Goal: Task Accomplishment & Management: Complete application form

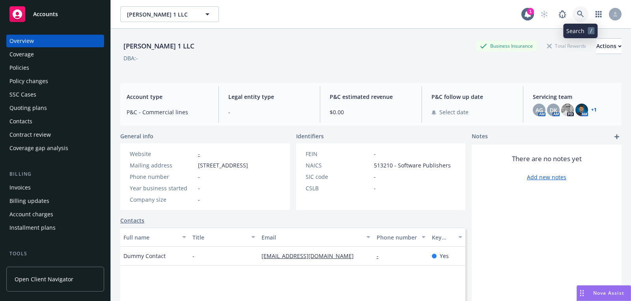
click at [581, 17] on icon at bounding box center [580, 14] width 7 height 7
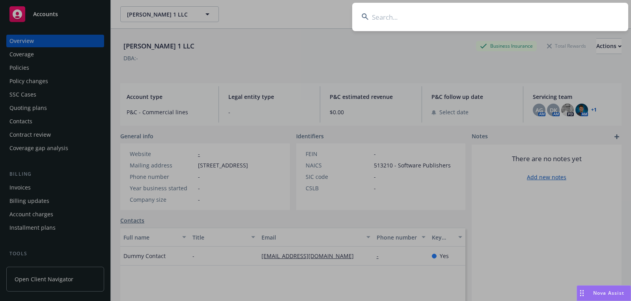
type input "Inkitt"
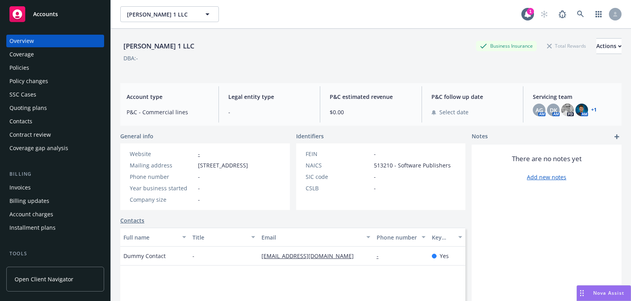
click at [71, 18] on div "Accounts" at bounding box center [54, 14] width 91 height 16
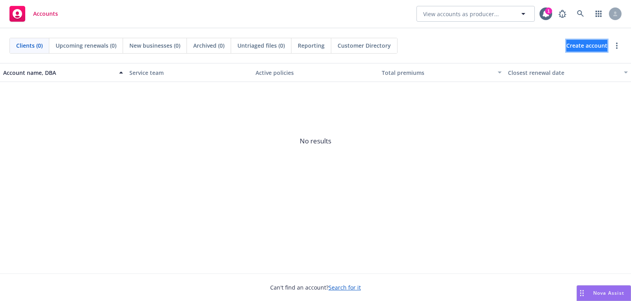
click at [571, 40] on span "Create account" at bounding box center [586, 45] width 41 height 15
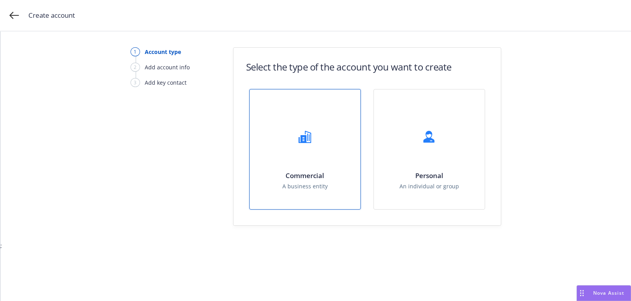
click at [331, 115] on div "Commercial A business entity" at bounding box center [304, 149] width 111 height 120
select select "US"
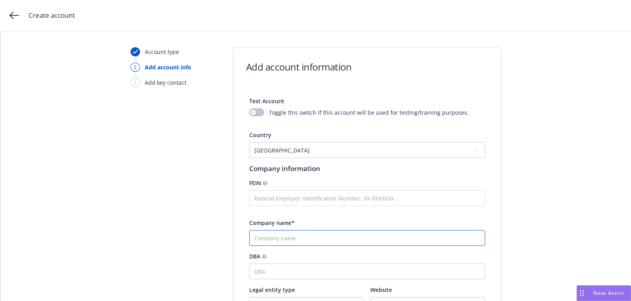
click at [299, 236] on input "Company name*" at bounding box center [367, 238] width 236 height 16
paste input "Inkitt"
type input "Inkitt"
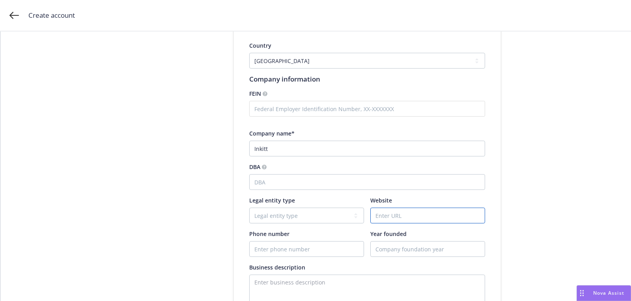
click at [388, 217] on input "Website" at bounding box center [427, 215] width 114 height 15
paste input "[DOMAIN_NAME]"
drag, startPoint x: 382, startPoint y: 216, endPoint x: 353, endPoint y: 216, distance: 28.8
click at [354, 216] on div "Legal entity type Legal entity type C-corporation Government entity Independent…" at bounding box center [367, 209] width 236 height 27
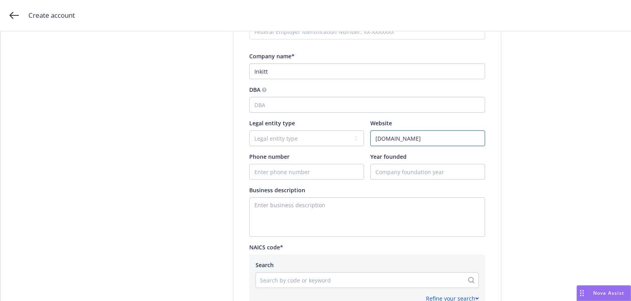
scroll to position [169, 0]
type input "[DOMAIN_NAME]"
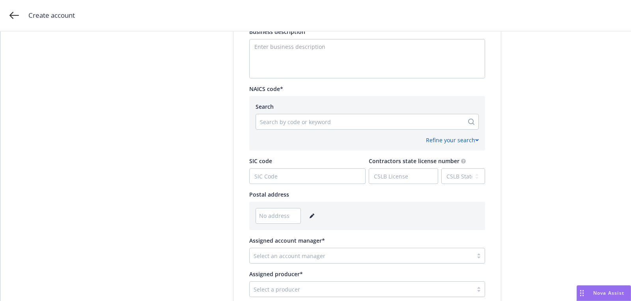
click at [309, 211] on link "editPencil" at bounding box center [311, 215] width 9 height 9
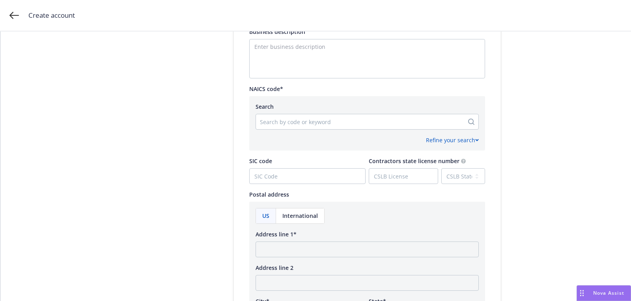
scroll to position [456, 0]
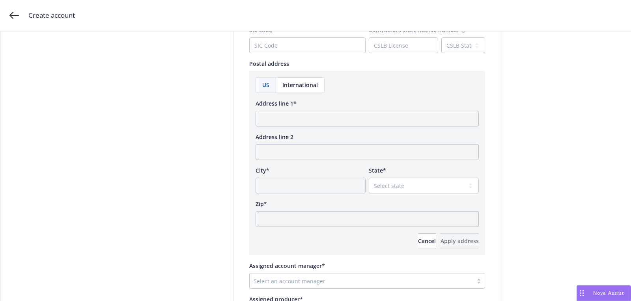
click at [271, 134] on span "Address line 2" at bounding box center [274, 136] width 38 height 7
click at [271, 144] on input "Address line 2" at bounding box center [366, 152] width 223 height 16
click at [269, 124] on input "Address line 1*" at bounding box center [366, 119] width 223 height 16
paste input "[GEOGRAPHIC_DATA][US_STATE]"
click at [332, 119] on input "[GEOGRAPHIC_DATA][US_STATE]" at bounding box center [366, 119] width 223 height 16
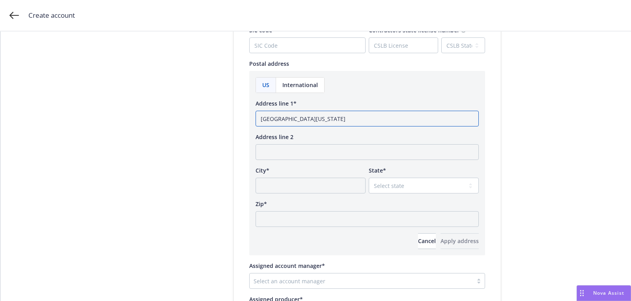
click at [332, 119] on input "[GEOGRAPHIC_DATA][US_STATE]" at bounding box center [366, 119] width 223 height 16
type input "[GEOGRAPHIC_DATA], [US_STATE]"
click at [326, 230] on div "US International Address line 1* [GEOGRAPHIC_DATA], [US_STATE] Address line 2 C…" at bounding box center [366, 163] width 223 height 172
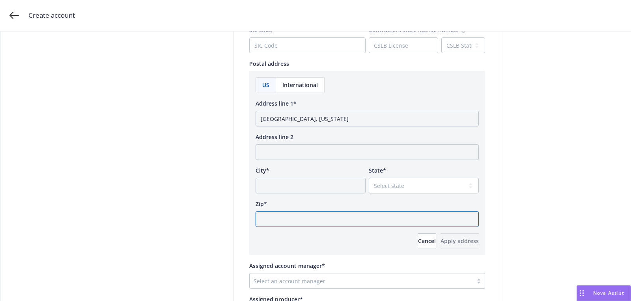
click at [319, 219] on input "Zip*" at bounding box center [366, 219] width 223 height 16
paste input "94107"
type input "94107"
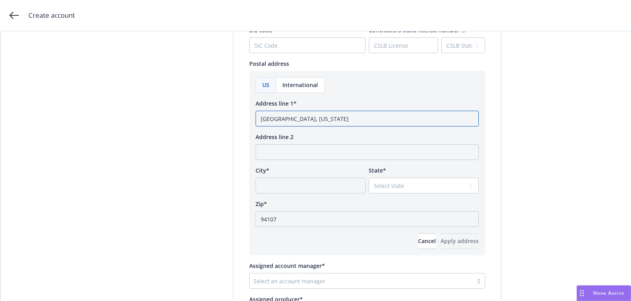
drag, startPoint x: 296, startPoint y: 117, endPoint x: 215, endPoint y: 117, distance: 80.8
click at [280, 184] on input "City*" at bounding box center [310, 186] width 110 height 16
paste input "[GEOGRAPHIC_DATA]"
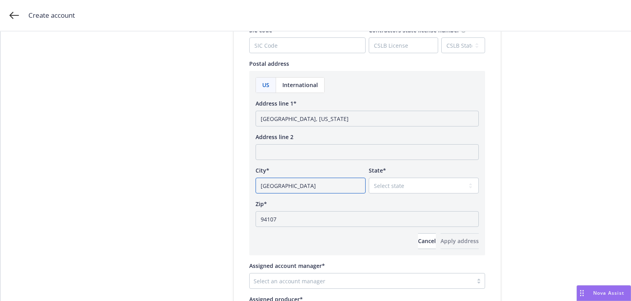
type input "[GEOGRAPHIC_DATA]"
click at [383, 176] on div "State* Select state [US_STATE] [US_STATE] [US_STATE] [US_STATE] [US_STATE] [PER…" at bounding box center [424, 179] width 110 height 27
click at [383, 184] on select "Select state [US_STATE] [US_STATE] [US_STATE] [US_STATE] [US_STATE] [PERSON_NAM…" at bounding box center [424, 186] width 110 height 16
select select "CA"
click at [440, 242] on span "Apply address" at bounding box center [459, 240] width 38 height 7
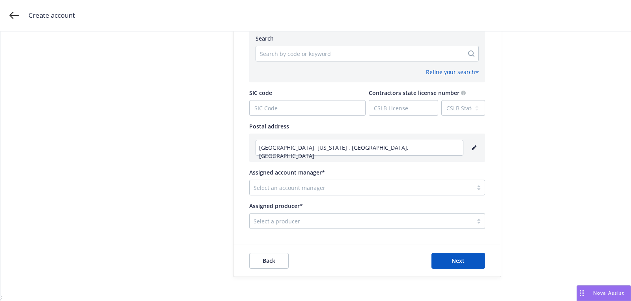
scroll to position [393, 0]
click at [338, 186] on div at bounding box center [360, 188] width 215 height 9
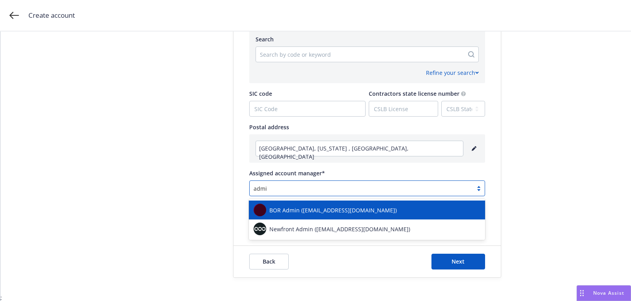
type input "admin"
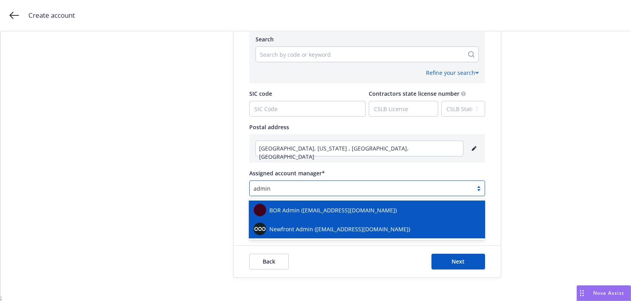
click at [304, 232] on span "Newfront Admin ([EMAIL_ADDRESS][DOMAIN_NAME])" at bounding box center [339, 229] width 141 height 8
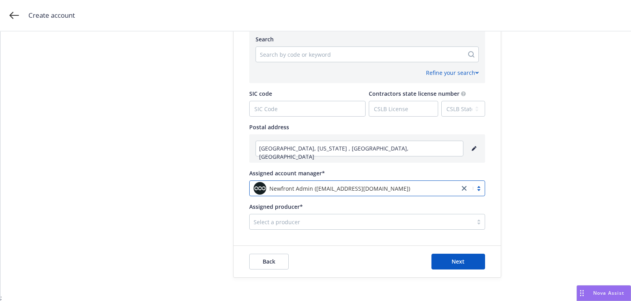
click at [303, 227] on div "Select a producer" at bounding box center [360, 222] width 223 height 13
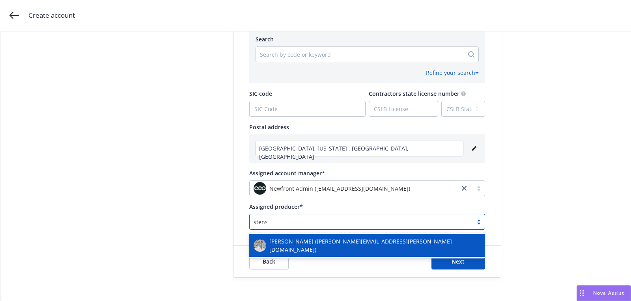
type input "[PERSON_NAME]"
click at [303, 244] on span "[PERSON_NAME] ([PERSON_NAME][EMAIL_ADDRESS][PERSON_NAME][DOMAIN_NAME])" at bounding box center [374, 245] width 211 height 17
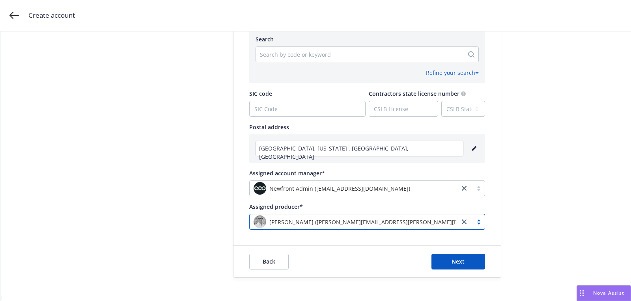
click at [345, 68] on div "Refine your search" at bounding box center [366, 69] width 223 height 15
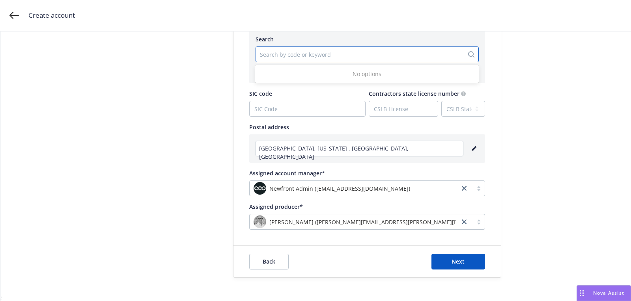
click at [334, 59] on div "Search by code or keyword" at bounding box center [360, 54] width 208 height 13
type input "data"
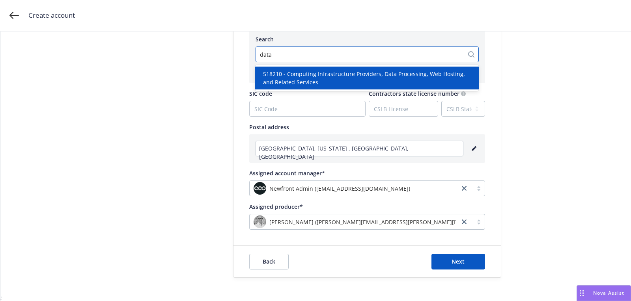
click at [334, 80] on span "518210 - Computing Infrastructure Providers, Data Processing, Web Hosting, and …" at bounding box center [368, 78] width 211 height 17
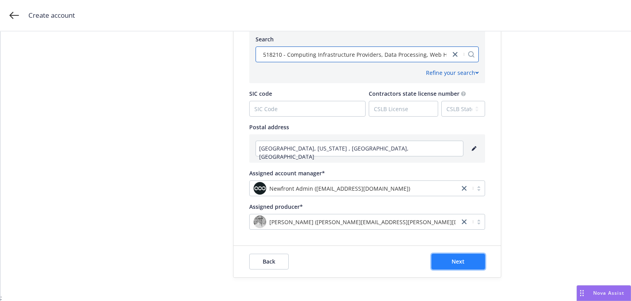
click at [457, 259] on span "Next" at bounding box center [457, 261] width 13 height 7
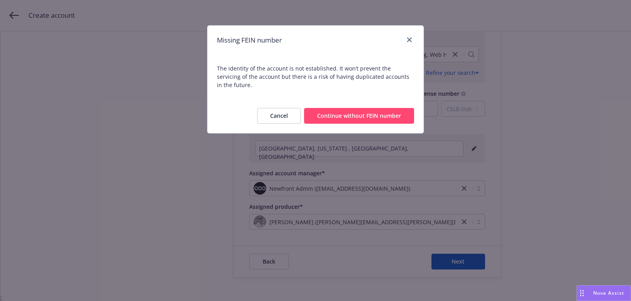
click at [380, 108] on button "Continue without FEIN number" at bounding box center [359, 116] width 110 height 16
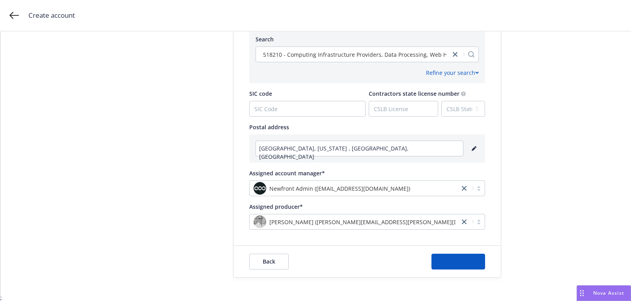
scroll to position [0, 0]
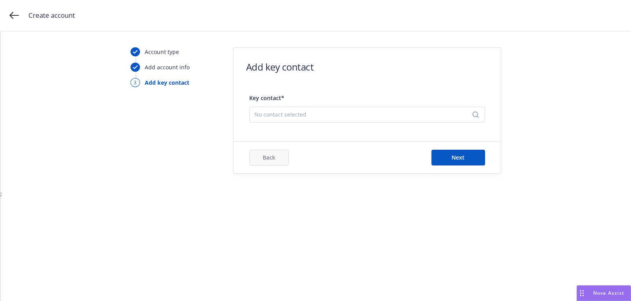
click at [336, 115] on span "No contact selected" at bounding box center [363, 114] width 219 height 8
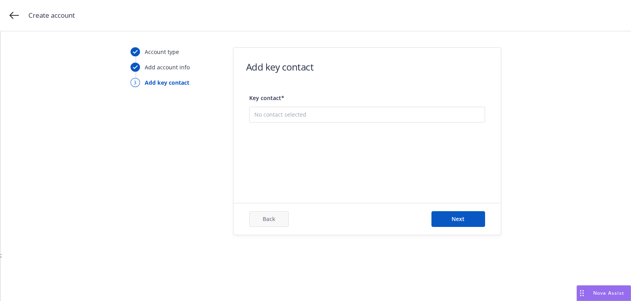
click at [337, 157] on button "Add new contact" at bounding box center [366, 154] width 225 height 16
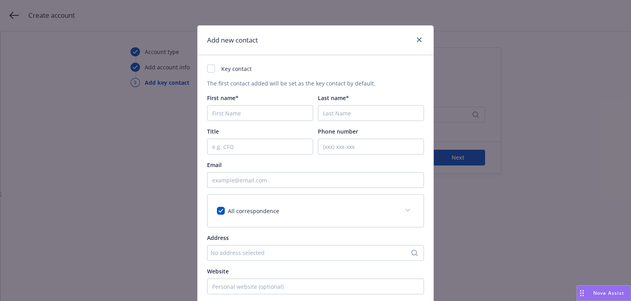
checkbox input "true"
click at [225, 108] on input "First name*" at bounding box center [260, 113] width 106 height 16
paste input "[PERSON_NAME]"
type input "[PERSON_NAME]"
click at [343, 116] on input "Last name*" at bounding box center [371, 113] width 106 height 16
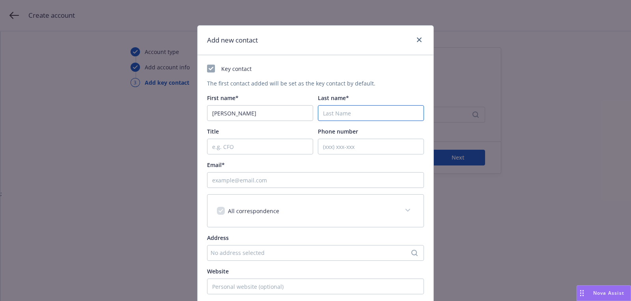
paste input "[PERSON_NAME]"
type input "[PERSON_NAME]"
click at [294, 184] on input "Email*" at bounding box center [315, 180] width 217 height 16
paste input "[PERSON_NAME][EMAIL_ADDRESS][PERSON_NAME][DOMAIN_NAME]"
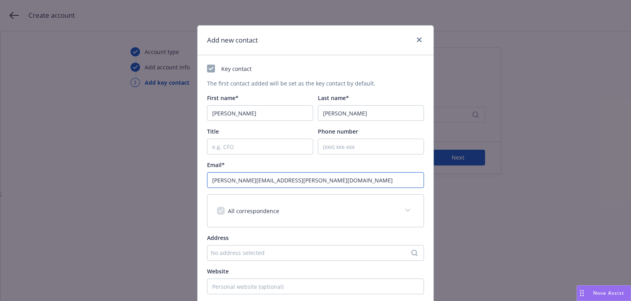
scroll to position [119, 0]
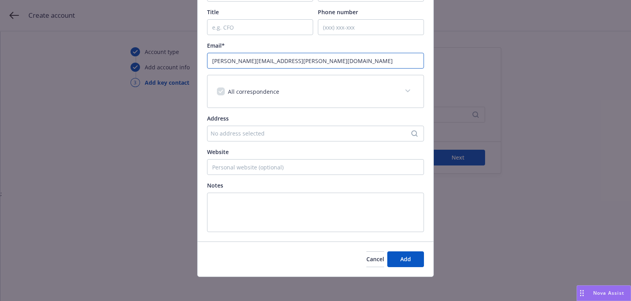
type input "[PERSON_NAME][EMAIL_ADDRESS][PERSON_NAME][DOMAIN_NAME]"
click at [401, 271] on div "Cancel Add" at bounding box center [315, 259] width 236 height 35
click at [401, 266] on div "Cancel Add" at bounding box center [315, 259] width 236 height 35
click at [401, 258] on span "Add" at bounding box center [405, 258] width 11 height 7
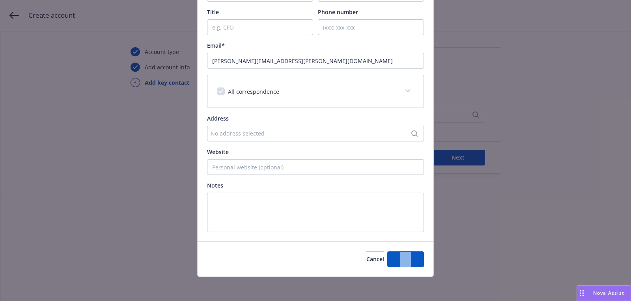
scroll to position [0, 0]
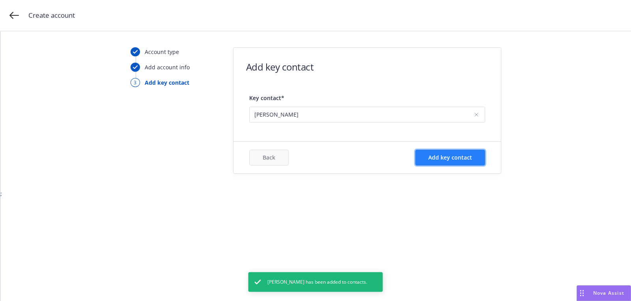
click at [458, 160] on span "Add key contact" at bounding box center [450, 157] width 44 height 7
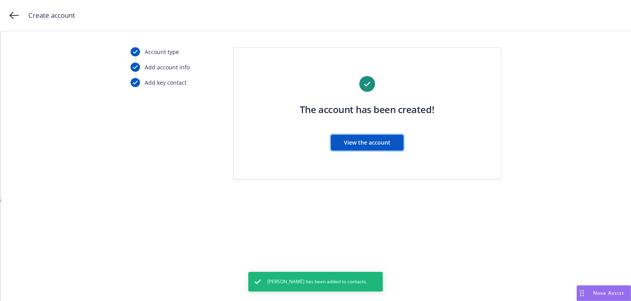
click at [370, 138] on button "View the account" at bounding box center [367, 143] width 73 height 16
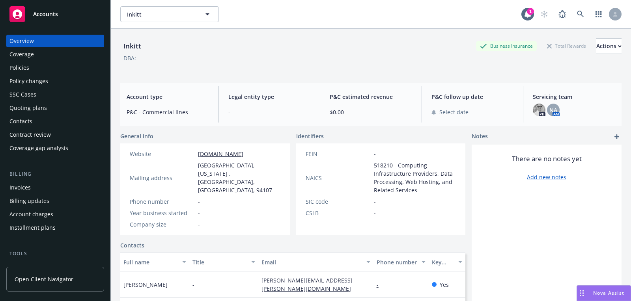
click at [58, 5] on link "Accounts" at bounding box center [55, 14] width 98 height 22
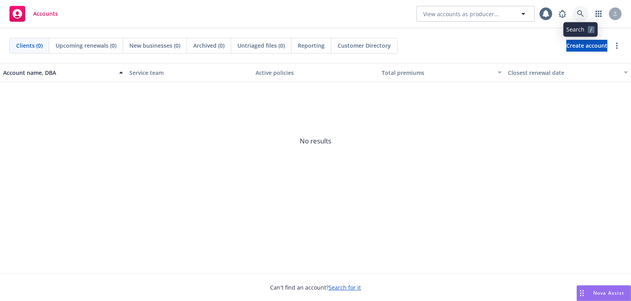
click at [577, 13] on icon at bounding box center [580, 13] width 7 height 7
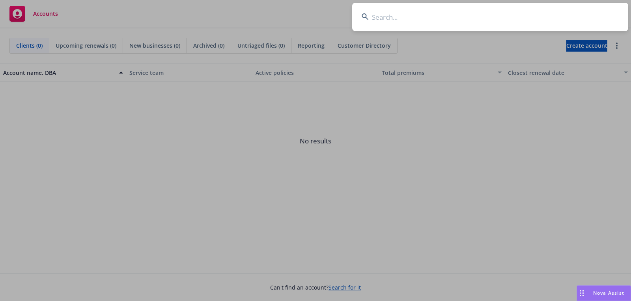
type input "Tickets for Good"
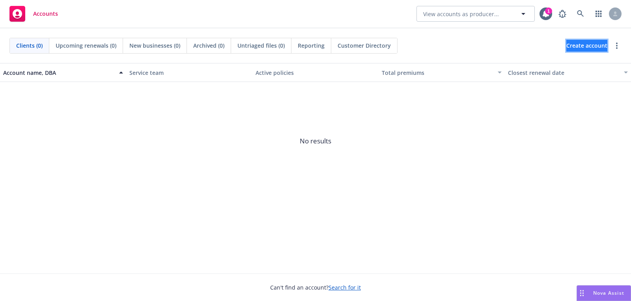
click at [566, 45] on link "Create account" at bounding box center [586, 46] width 41 height 12
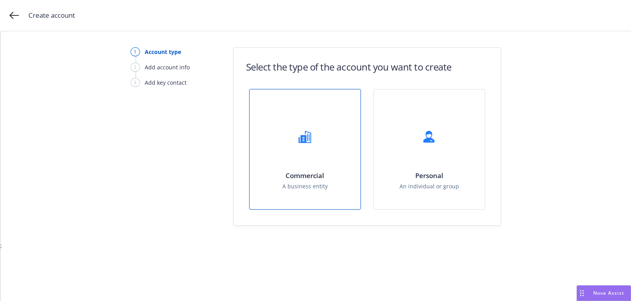
click at [322, 132] on div "Commercial A business entity" at bounding box center [304, 149] width 111 height 120
select select "US"
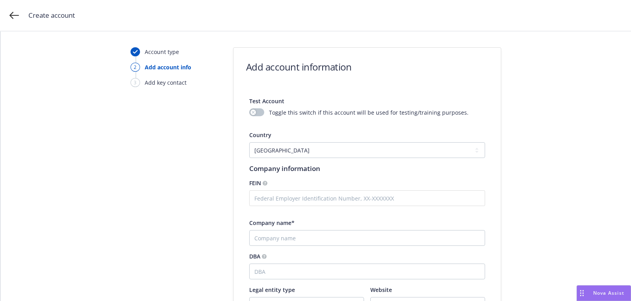
click at [308, 225] on div "Company name*" at bounding box center [367, 223] width 236 height 8
click at [308, 229] on div "Company name*" at bounding box center [367, 232] width 236 height 27
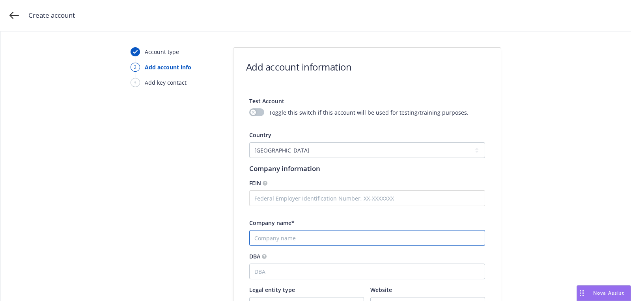
paste input "Tickets for Good"
click at [304, 238] on input "Company name*" at bounding box center [367, 238] width 236 height 16
type input "Tickets for Good"
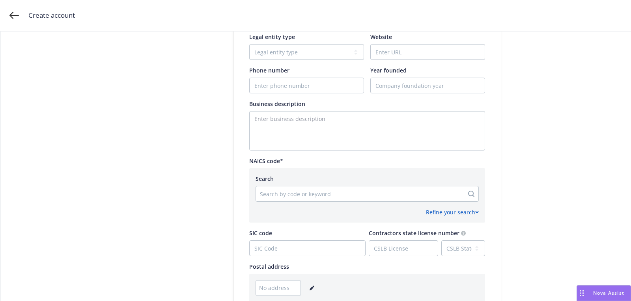
scroll to position [206, 0]
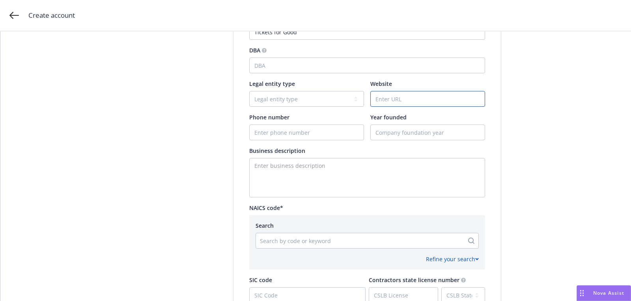
click at [404, 96] on input "Website" at bounding box center [427, 98] width 114 height 15
paste input "[DOMAIN_NAME]"
type input "[DOMAIN_NAME]"
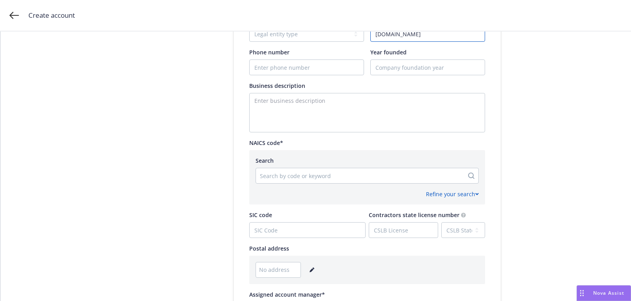
scroll to position [350, 0]
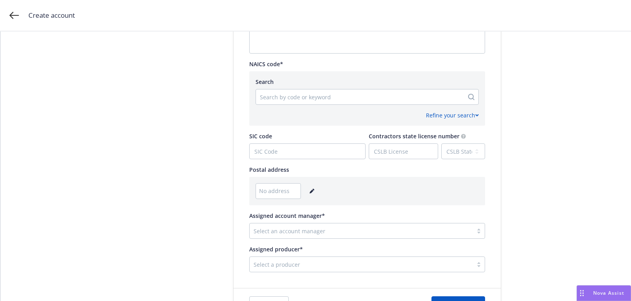
click at [284, 93] on div at bounding box center [360, 96] width 200 height 9
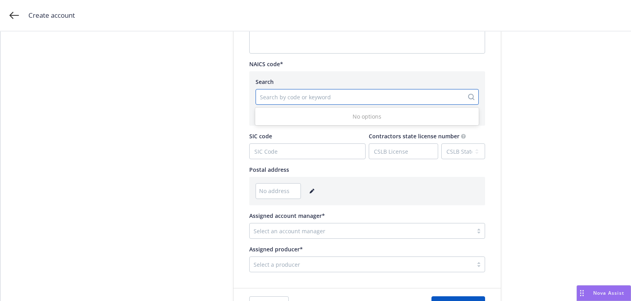
paste input "711410"
type input "711410"
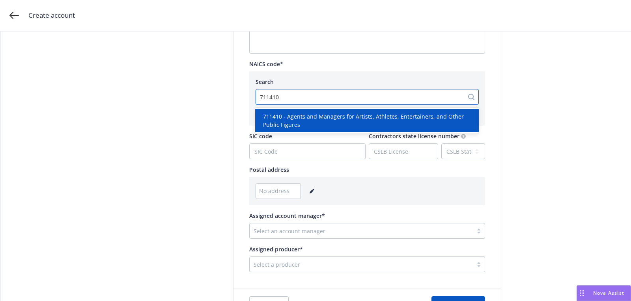
click at [302, 115] on span "711410 - Agents and Managers for Artists, Athletes, Entertainers, and Other Pub…" at bounding box center [368, 120] width 211 height 17
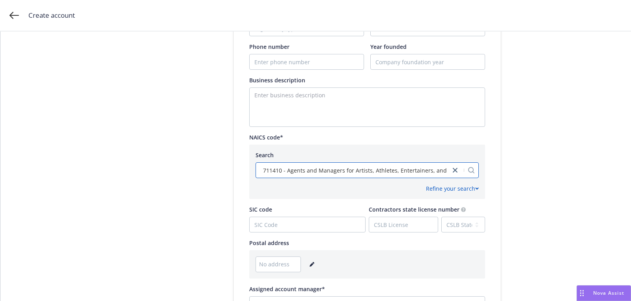
scroll to position [357, 0]
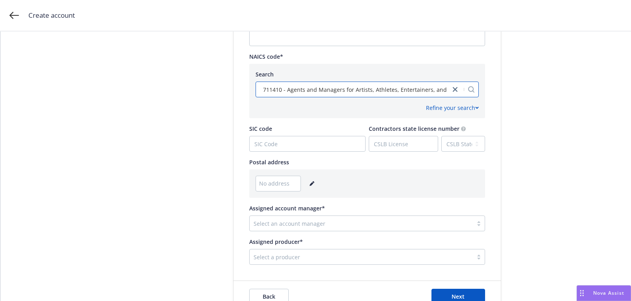
click at [310, 184] on icon "editPencil" at bounding box center [311, 183] width 5 height 5
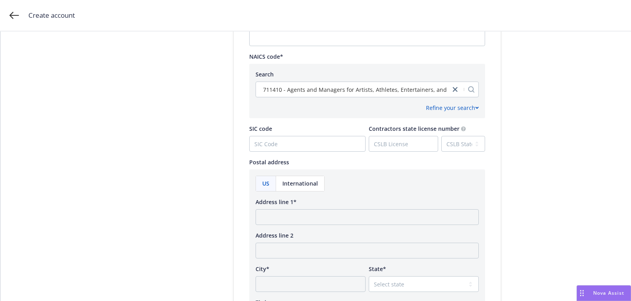
click at [316, 188] on div "International" at bounding box center [300, 183] width 48 height 15
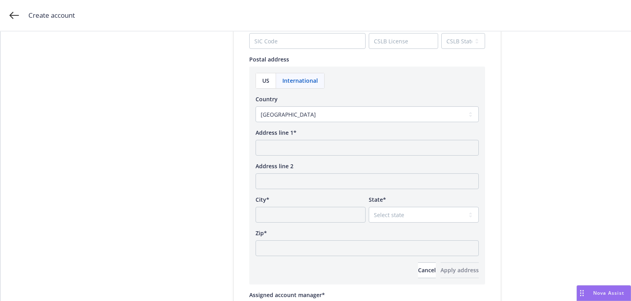
scroll to position [502, 0]
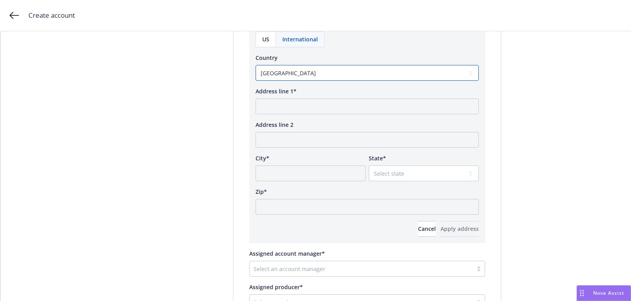
click at [359, 65] on select "[GEOGRAPHIC_DATA] [GEOGRAPHIC_DATA] [GEOGRAPHIC_DATA] [GEOGRAPHIC_DATA] [US_STA…" at bounding box center [366, 73] width 223 height 16
select select "GBR"
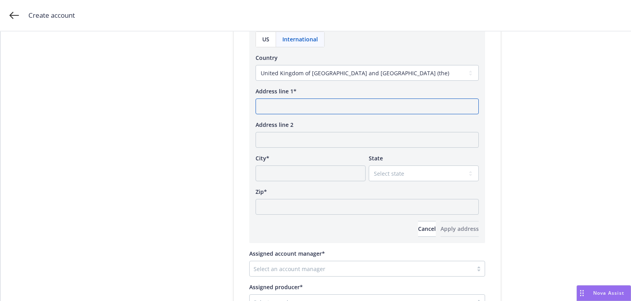
click at [328, 108] on input "Address line 1*" at bounding box center [366, 107] width 223 height 16
paste input "[GEOGRAPHIC_DATA] [GEOGRAPHIC_DATA]"
click at [326, 107] on input "[GEOGRAPHIC_DATA] [GEOGRAPHIC_DATA]" at bounding box center [366, 107] width 223 height 16
type input "[GEOGRAPHIC_DATA] [GEOGRAPHIC_DATA]"
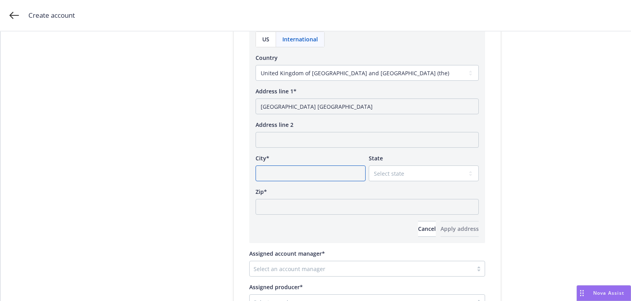
click at [311, 174] on input "City*" at bounding box center [310, 174] width 110 height 16
paste input "[GEOGRAPHIC_DATA]"
type input "[GEOGRAPHIC_DATA]"
click at [435, 173] on select "Select state [GEOGRAPHIC_DATA] [GEOGRAPHIC_DATA] [GEOGRAPHIC_DATA][PERSON_NAME]…" at bounding box center [424, 174] width 110 height 16
select select "SHF"
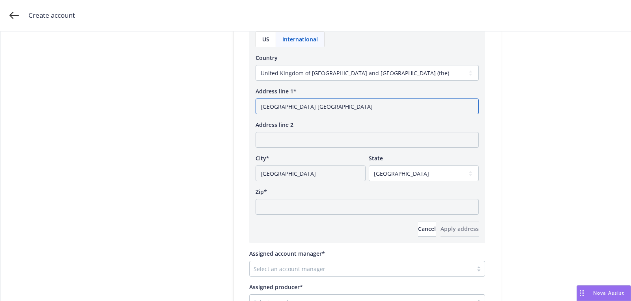
click at [350, 107] on input "[GEOGRAPHIC_DATA] [GEOGRAPHIC_DATA]" at bounding box center [366, 107] width 223 height 16
type input "[GEOGRAPHIC_DATA], [GEOGRAPHIC_DATA] [GEOGRAPHIC_DATA]"
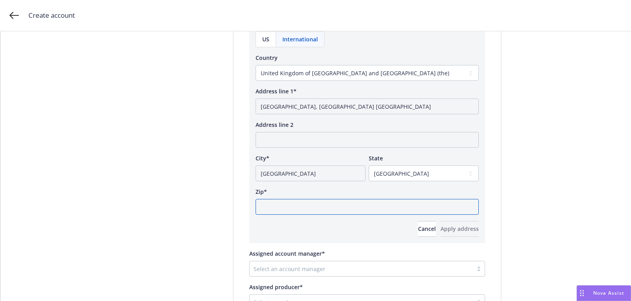
click at [336, 203] on input "Zip*" at bounding box center [366, 207] width 223 height 16
paste input "S12BX"
type input "S12BX"
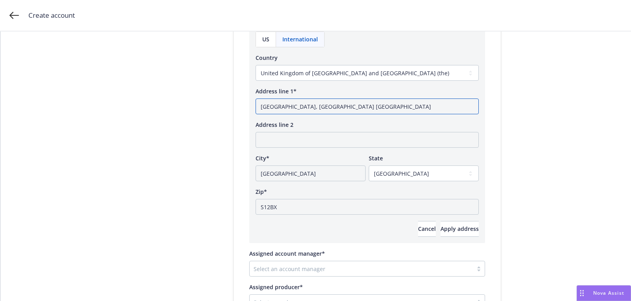
drag, startPoint x: 336, startPoint y: 105, endPoint x: 469, endPoint y: 128, distance: 134.4
click at [462, 128] on div "US International Country [GEOGRAPHIC_DATA] [GEOGRAPHIC_DATA] [GEOGRAPHIC_DATA] …" at bounding box center [366, 134] width 223 height 205
type input "[GEOGRAPHIC_DATA], [GEOGRAPHIC_DATA]"
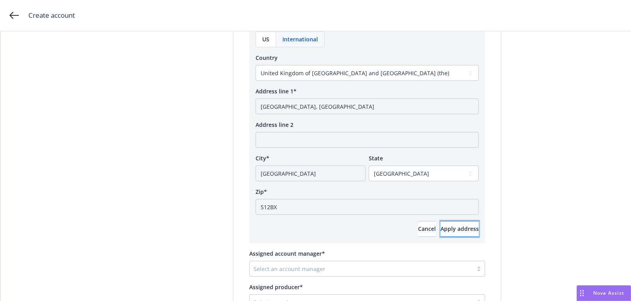
click at [464, 231] on span "Apply address" at bounding box center [459, 228] width 38 height 7
click at [441, 232] on button "Apply address" at bounding box center [459, 229] width 38 height 16
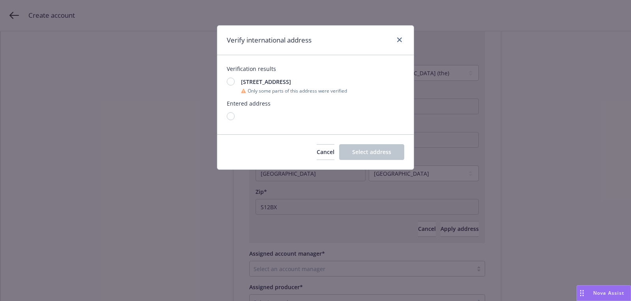
click at [227, 86] on div "[GEOGRAPHIC_DATA], [GEOGRAPHIC_DATA], [GEOGRAPHIC_DATA], S1 2BX, [GEOGRAPHIC_DA…" at bounding box center [287, 86] width 120 height 17
click at [368, 152] on span "Select address" at bounding box center [371, 151] width 39 height 7
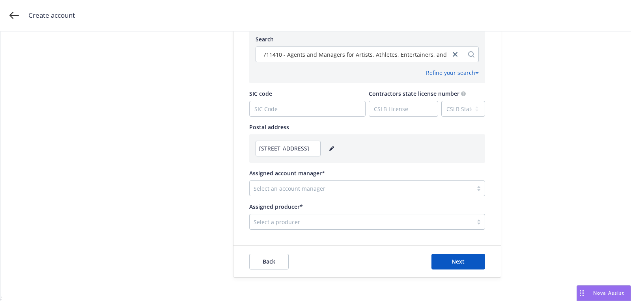
scroll to position [381, 0]
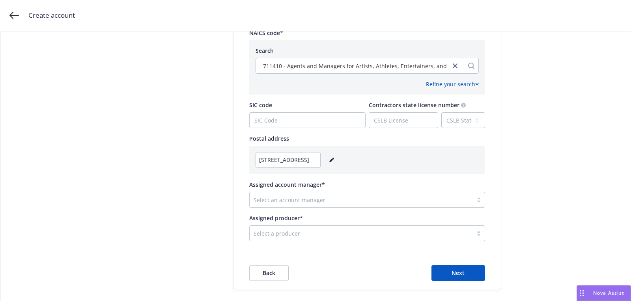
click at [339, 194] on div "Select an account manager" at bounding box center [360, 200] width 223 height 13
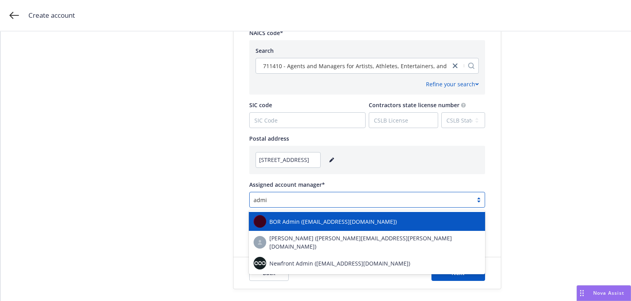
type input "admin"
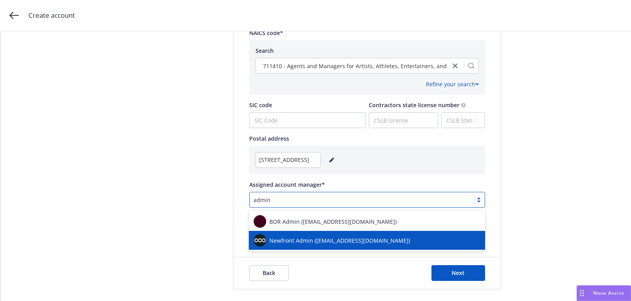
click at [349, 242] on span "Newfront Admin ([EMAIL_ADDRESS][DOMAIN_NAME])" at bounding box center [339, 240] width 141 height 8
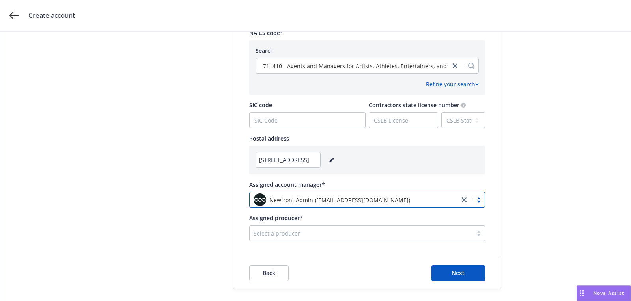
click at [349, 232] on div at bounding box center [360, 233] width 215 height 9
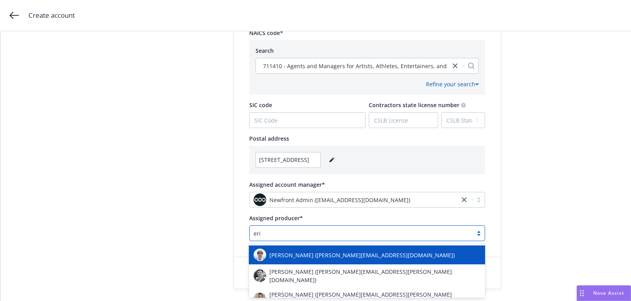
type input "[PERSON_NAME]"
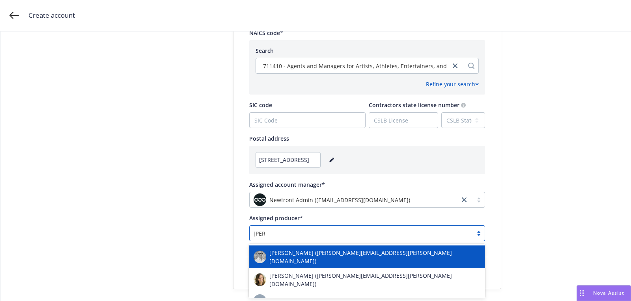
click at [330, 253] on span "[PERSON_NAME] ([PERSON_NAME][EMAIL_ADDRESS][PERSON_NAME][DOMAIN_NAME])" at bounding box center [374, 257] width 211 height 17
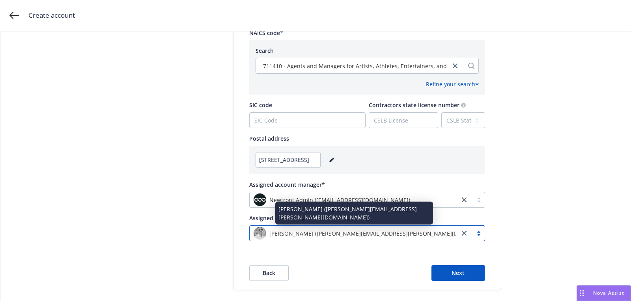
click at [326, 236] on span "[PERSON_NAME] ([PERSON_NAME][EMAIL_ADDRESS][PERSON_NAME][DOMAIN_NAME])" at bounding box center [383, 233] width 229 height 8
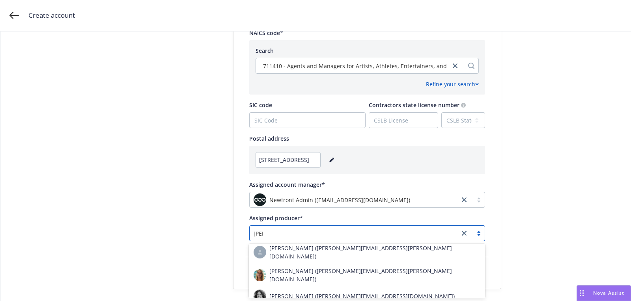
scroll to position [0, 0]
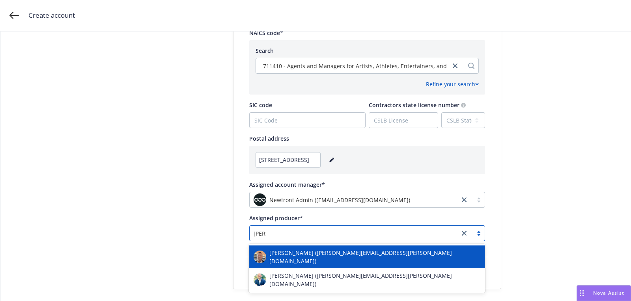
type input "[PERSON_NAME]"
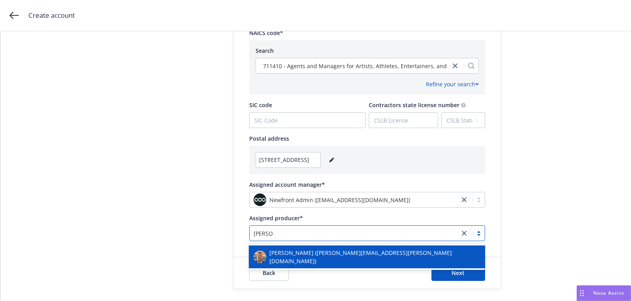
click at [316, 250] on div "[PERSON_NAME] ([PERSON_NAME][EMAIL_ADDRESS][PERSON_NAME][DOMAIN_NAME])" at bounding box center [366, 257] width 227 height 17
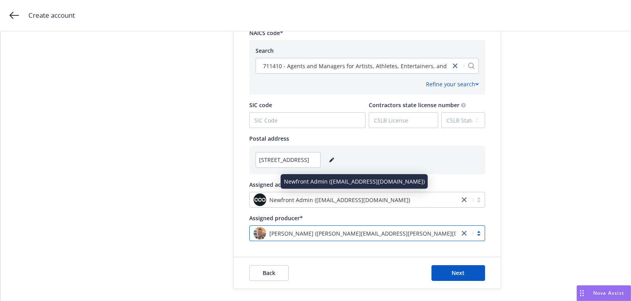
click at [364, 200] on span "Newfront Admin ([EMAIL_ADDRESS][DOMAIN_NAME])" at bounding box center [339, 200] width 141 height 8
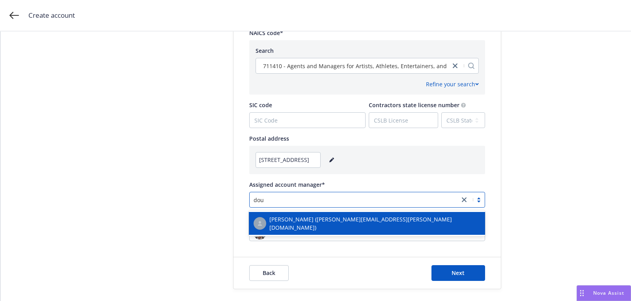
type input "[PERSON_NAME]"
click at [344, 215] on div "[PERSON_NAME] ([PERSON_NAME][EMAIL_ADDRESS][PERSON_NAME][DOMAIN_NAME])" at bounding box center [367, 223] width 236 height 23
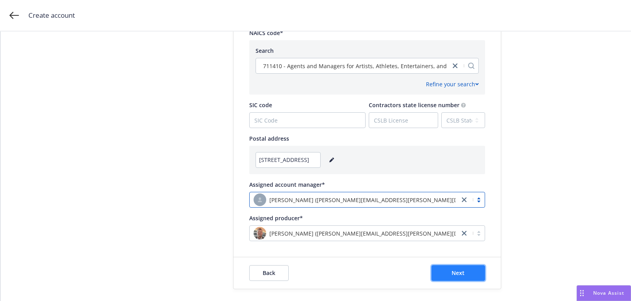
click at [454, 276] on span "Next" at bounding box center [457, 272] width 13 height 7
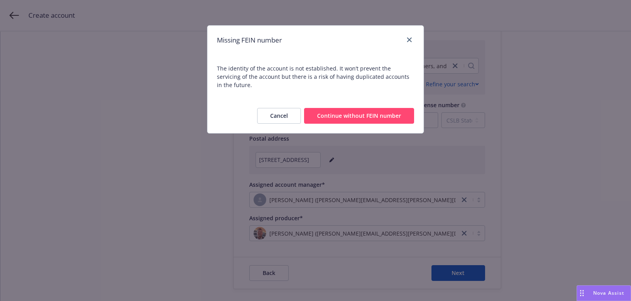
click at [356, 114] on button "Continue without FEIN number" at bounding box center [359, 116] width 110 height 16
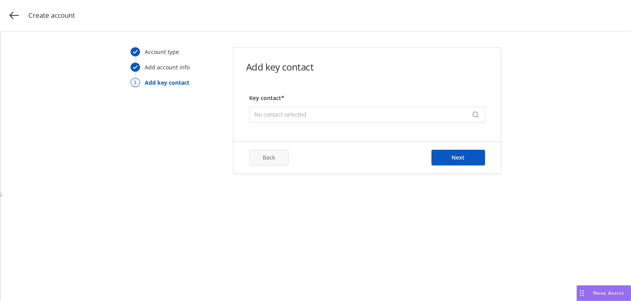
click at [293, 107] on div "No contact selected" at bounding box center [367, 115] width 236 height 16
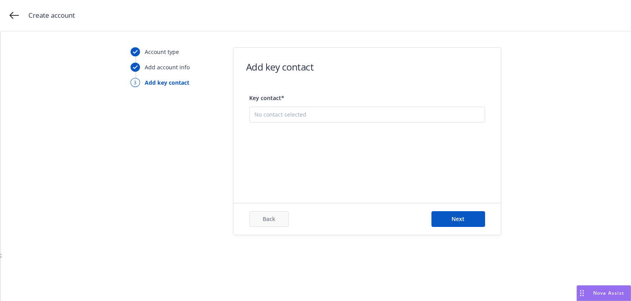
click at [301, 154] on button "Add new contact" at bounding box center [366, 154] width 225 height 16
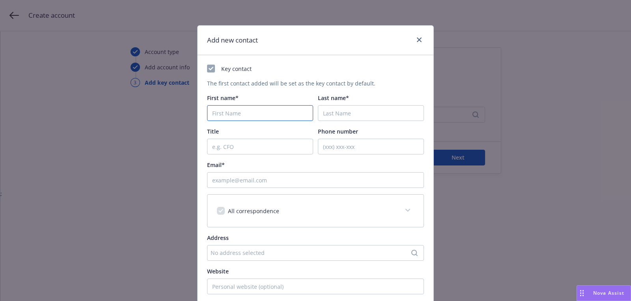
click at [220, 112] on input "First name*" at bounding box center [260, 113] width 106 height 16
paste input "[PERSON_NAME]"
type input "[PERSON_NAME]"
paste input "[PERSON_NAME]"
type input "[PERSON_NAME]"
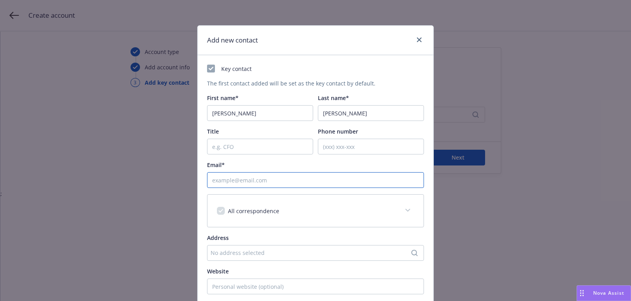
click at [367, 175] on input "Email*" at bounding box center [315, 180] width 217 height 16
paste input "[PERSON_NAME][EMAIL_ADDRESS][PERSON_NAME][DOMAIN_NAME]"
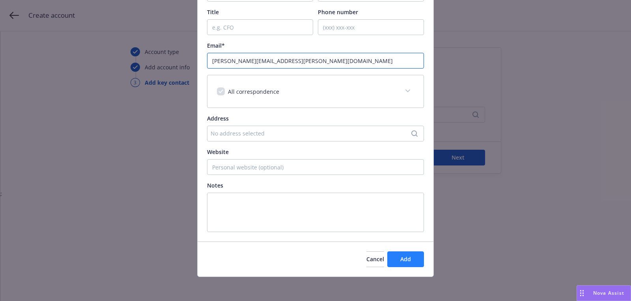
type input "[PERSON_NAME][EMAIL_ADDRESS][PERSON_NAME][DOMAIN_NAME]"
click at [406, 251] on button "Add" at bounding box center [405, 259] width 37 height 16
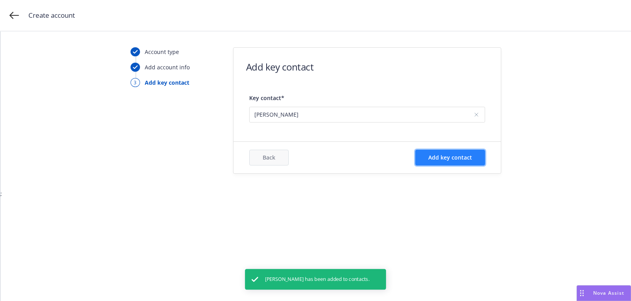
click at [466, 163] on button "Add key contact" at bounding box center [450, 158] width 70 height 16
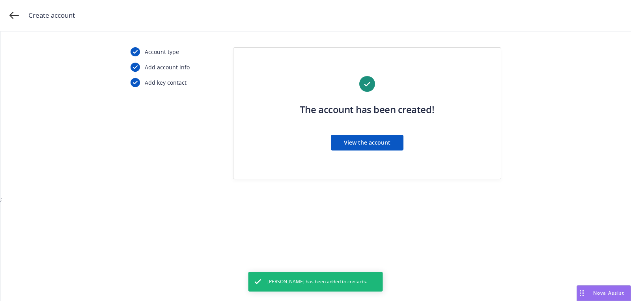
click at [376, 130] on div "The account has been created! View the account" at bounding box center [367, 118] width 236 height 84
click at [364, 144] on span "View the account" at bounding box center [367, 142] width 47 height 7
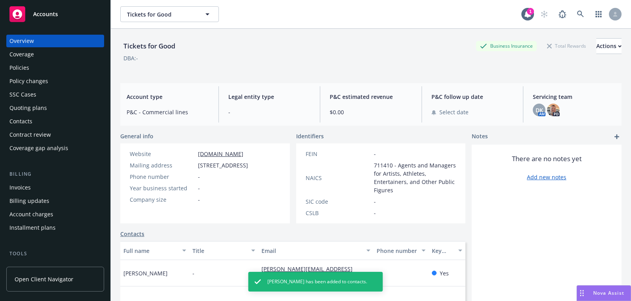
scroll to position [212, 0]
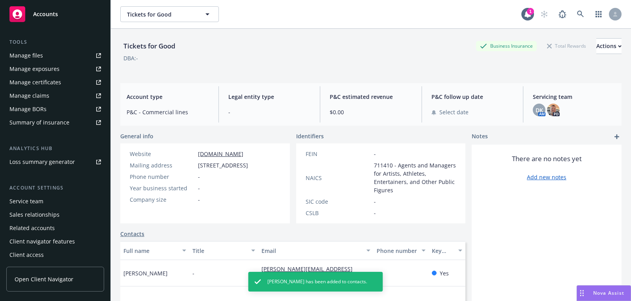
click at [47, 199] on div "Service team" at bounding box center [54, 201] width 91 height 13
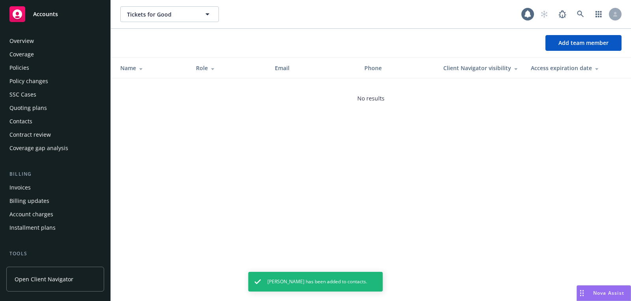
scroll to position [212, 0]
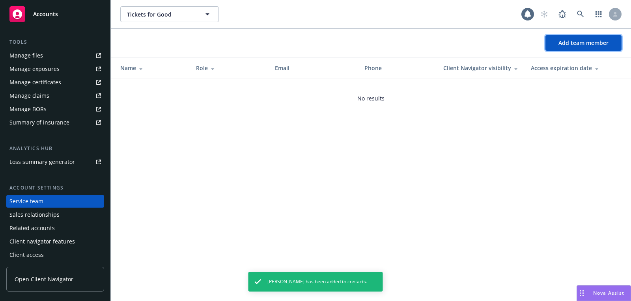
click at [567, 45] on span "Add team member" at bounding box center [583, 42] width 50 height 7
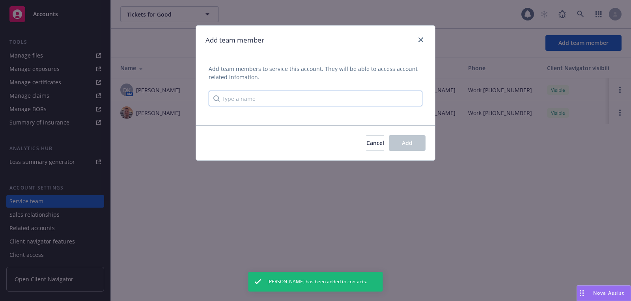
click at [354, 104] on input "Type a name" at bounding box center [315, 99] width 214 height 16
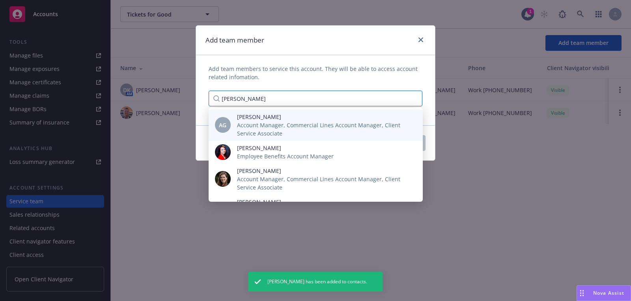
type input "[PERSON_NAME]"
click at [326, 120] on span "[PERSON_NAME]" at bounding box center [323, 117] width 173 height 8
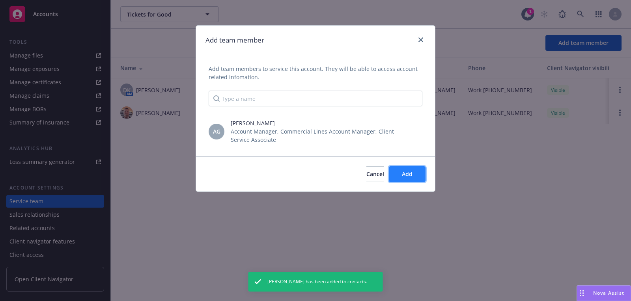
click at [418, 172] on button "Add" at bounding box center [407, 174] width 37 height 16
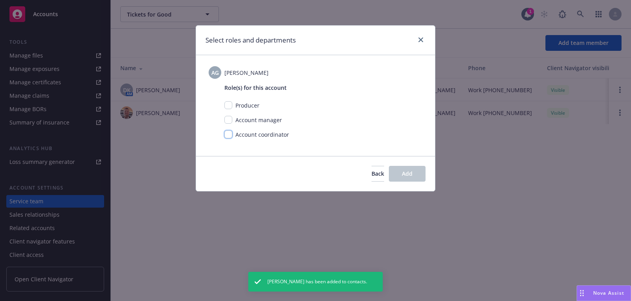
click at [231, 134] on input "checkbox" at bounding box center [228, 134] width 8 height 8
checkbox input "true"
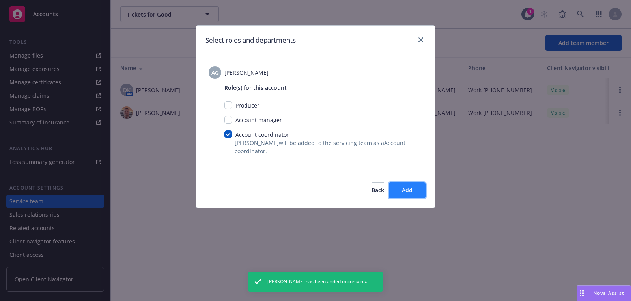
click at [406, 185] on button "Add" at bounding box center [407, 190] width 37 height 16
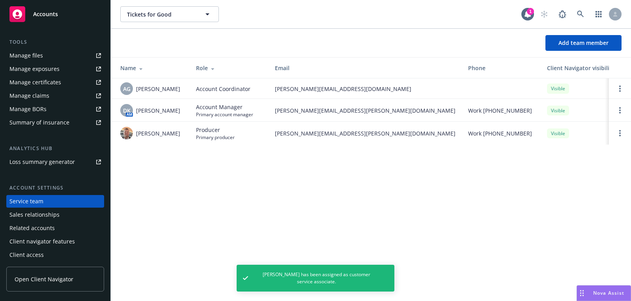
scroll to position [0, 0]
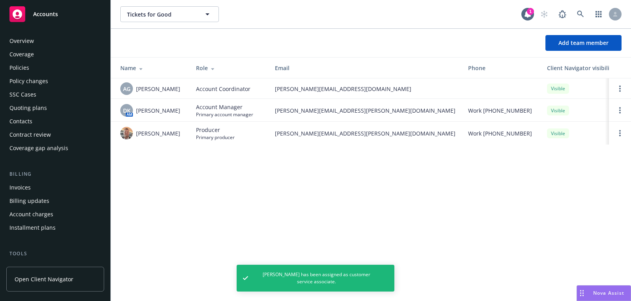
click at [54, 109] on div "Quoting plans" at bounding box center [54, 108] width 91 height 13
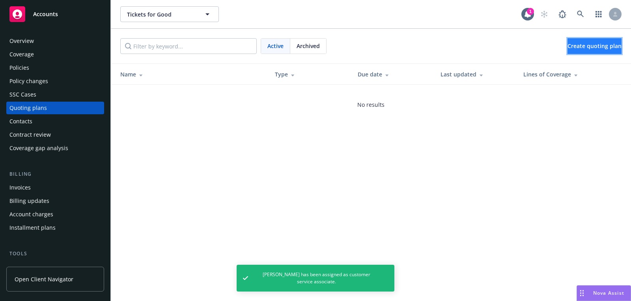
click at [567, 41] on link "Create quoting plan" at bounding box center [594, 46] width 54 height 16
